Goal: Browse casually

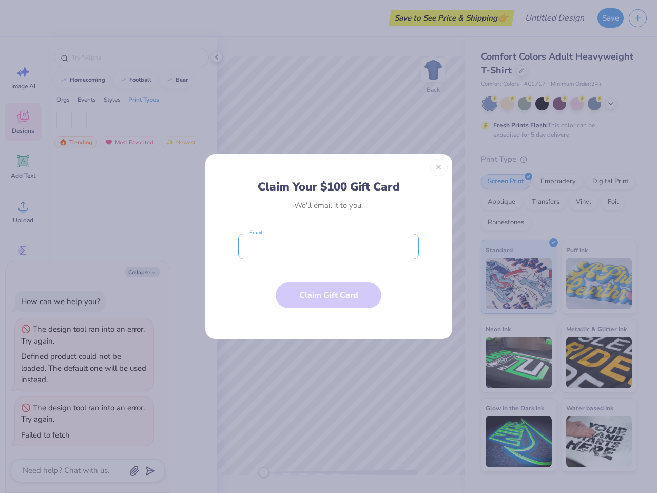
type textarea "x"
click at [328, 246] on input "email" at bounding box center [328, 247] width 181 height 26
click at [439, 167] on button "Close" at bounding box center [438, 167] width 17 height 17
